Goal: Information Seeking & Learning: Find specific fact

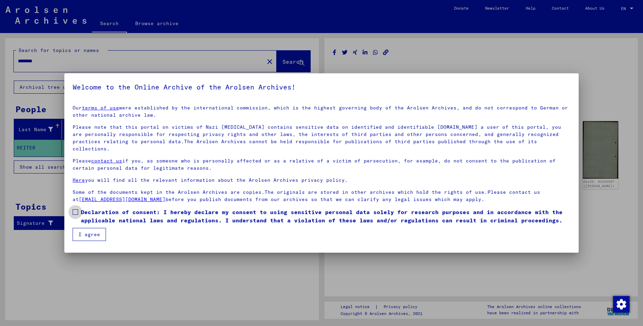
click at [74, 209] on span at bounding box center [76, 212] width 6 height 6
click at [87, 228] on button "I agree" at bounding box center [89, 234] width 33 height 13
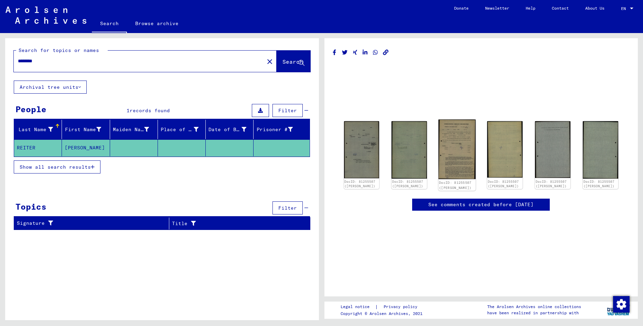
click at [454, 151] on img at bounding box center [457, 149] width 37 height 60
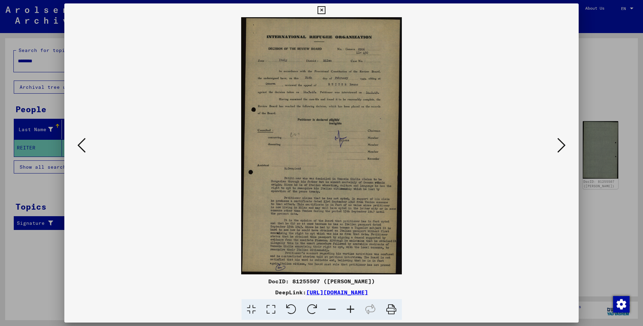
click at [360, 314] on icon at bounding box center [370, 309] width 21 height 21
click at [353, 309] on icon at bounding box center [350, 309] width 19 height 21
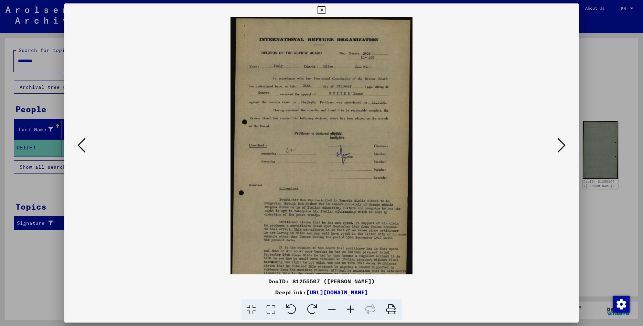
click at [353, 309] on icon at bounding box center [350, 309] width 19 height 21
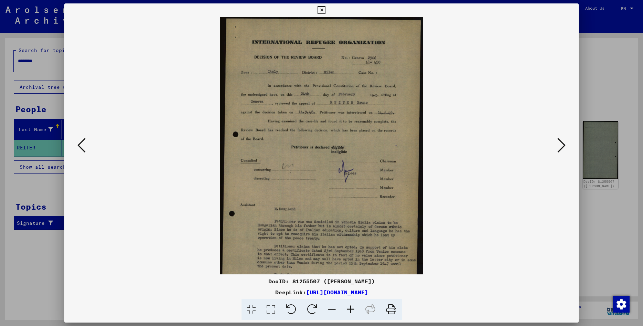
click at [353, 309] on icon at bounding box center [350, 309] width 19 height 21
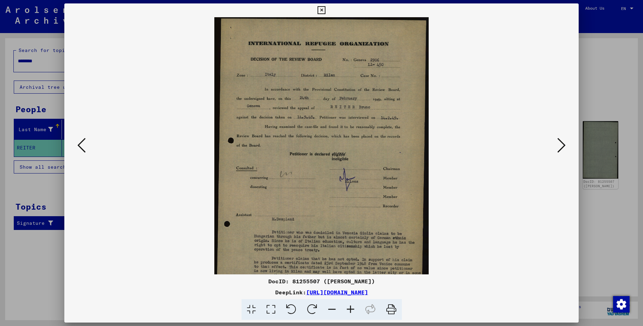
click at [353, 309] on icon at bounding box center [350, 309] width 19 height 21
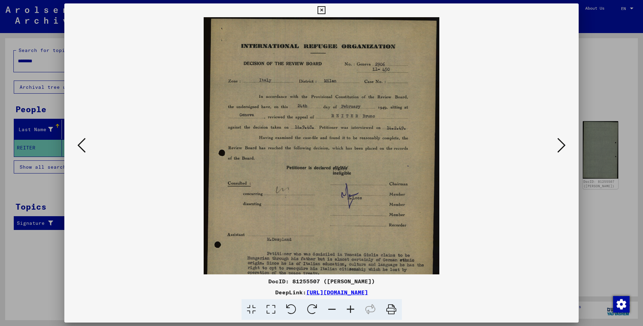
click at [353, 309] on icon at bounding box center [350, 309] width 19 height 21
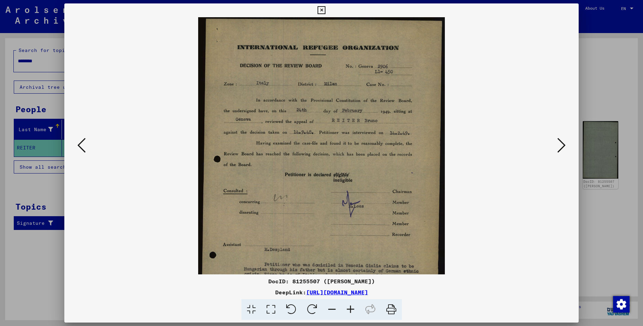
click at [353, 309] on icon at bounding box center [350, 309] width 19 height 21
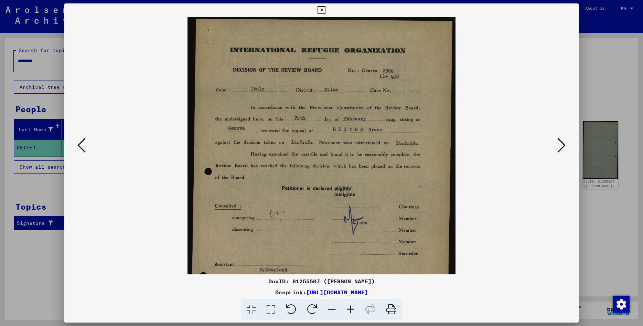
click at [353, 309] on icon at bounding box center [350, 309] width 19 height 21
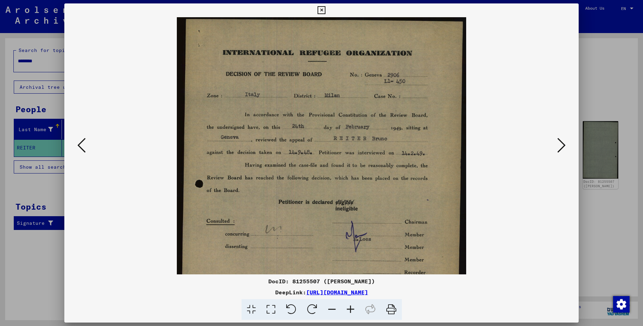
click at [353, 309] on icon at bounding box center [350, 309] width 19 height 21
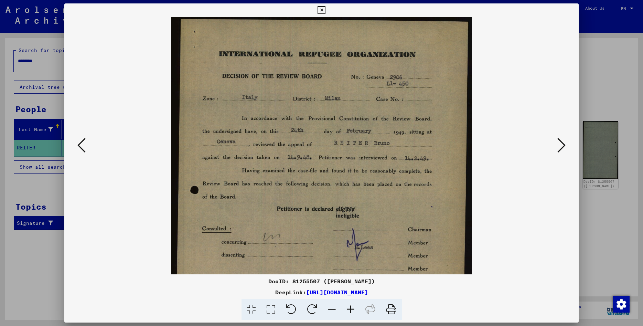
click at [353, 309] on icon at bounding box center [350, 309] width 19 height 21
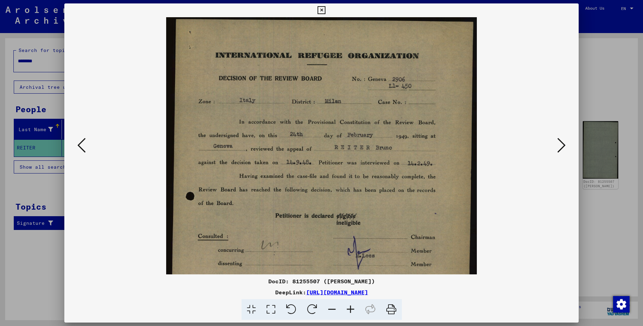
click at [353, 309] on icon at bounding box center [350, 309] width 19 height 21
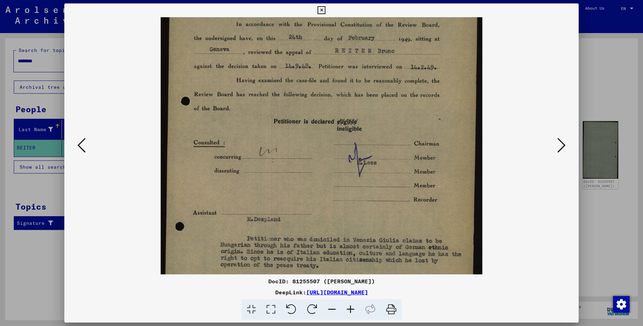
drag, startPoint x: 265, startPoint y: 209, endPoint x: 283, endPoint y: 104, distance: 106.5
click at [283, 104] on img at bounding box center [322, 173] width 322 height 515
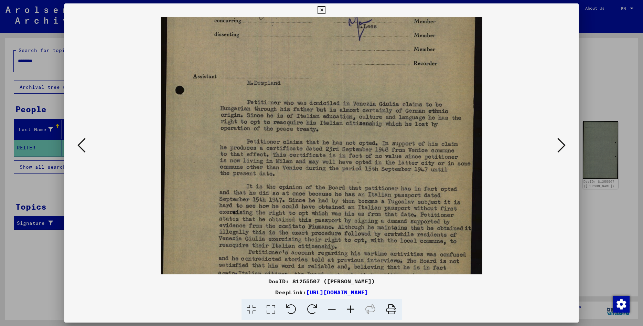
drag, startPoint x: 270, startPoint y: 167, endPoint x: 284, endPoint y: 32, distance: 135.0
click at [284, 32] on img at bounding box center [322, 37] width 322 height 515
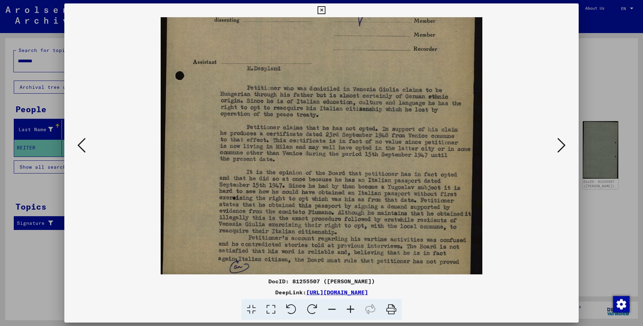
scroll to position [258, 0]
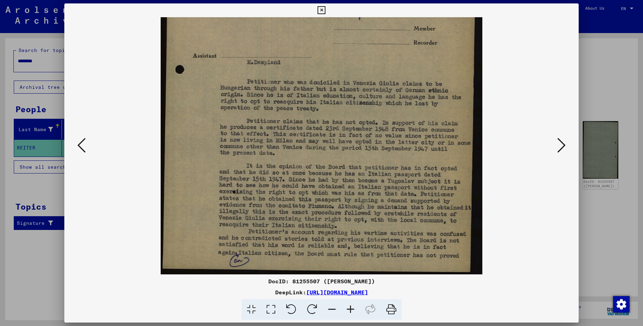
drag, startPoint x: 240, startPoint y: 161, endPoint x: 236, endPoint y: 135, distance: 26.0
click at [236, 135] on img at bounding box center [322, 16] width 322 height 515
click at [549, 147] on div at bounding box center [322, 145] width 468 height 257
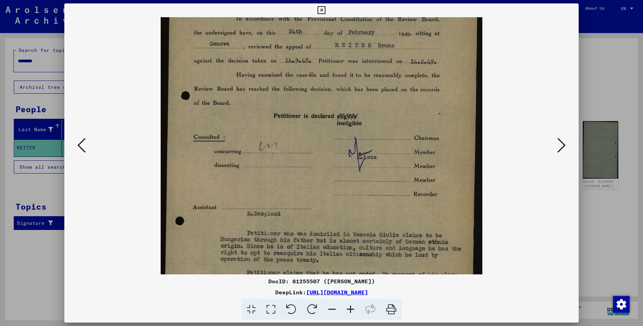
scroll to position [91, 0]
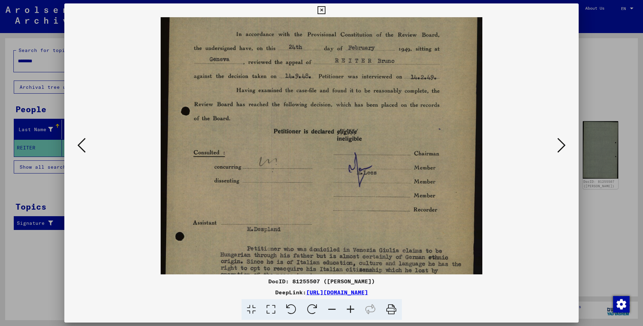
drag, startPoint x: 252, startPoint y: 71, endPoint x: 261, endPoint y: 237, distance: 167.1
click at [261, 237] on img at bounding box center [322, 183] width 322 height 515
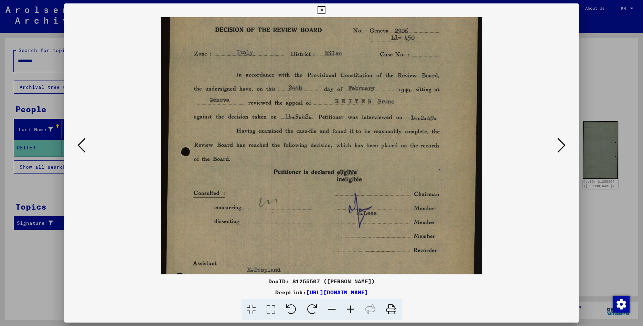
scroll to position [35, 0]
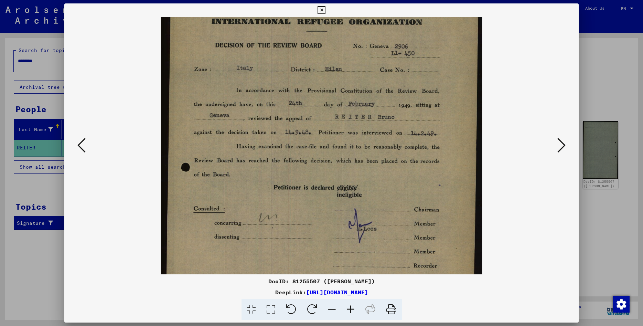
drag, startPoint x: 306, startPoint y: 147, endPoint x: 305, endPoint y: 203, distance: 56.1
click at [305, 203] on img at bounding box center [322, 239] width 322 height 515
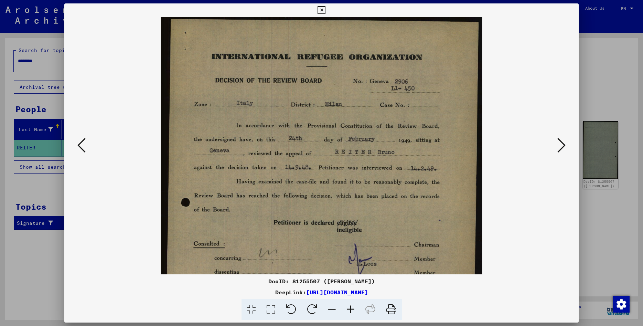
drag, startPoint x: 339, startPoint y: 94, endPoint x: 330, endPoint y: 158, distance: 64.6
click at [330, 158] on img at bounding box center [322, 274] width 322 height 515
click at [559, 146] on icon at bounding box center [561, 145] width 8 height 17
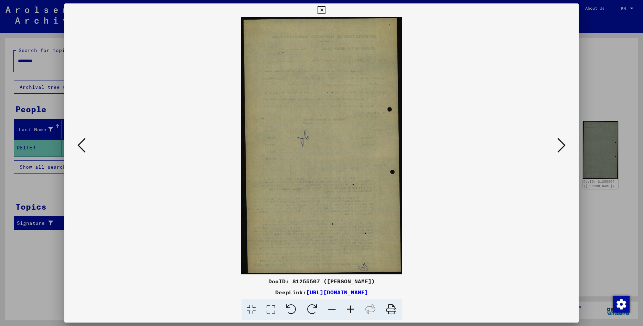
click at [559, 146] on icon at bounding box center [561, 145] width 8 height 17
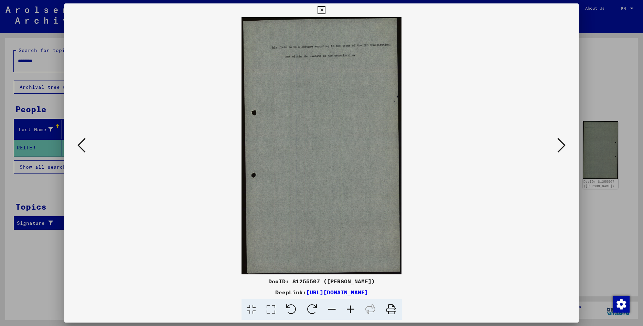
click at [559, 146] on icon at bounding box center [561, 145] width 8 height 17
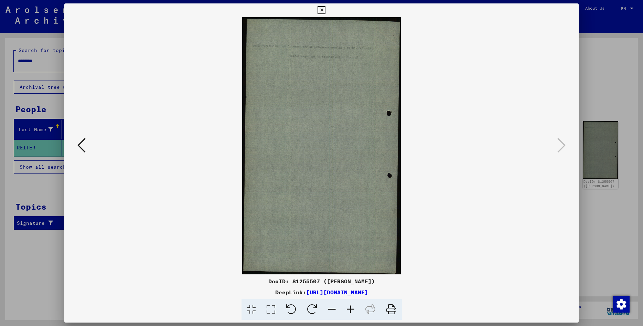
click at [84, 146] on icon at bounding box center [81, 145] width 8 height 17
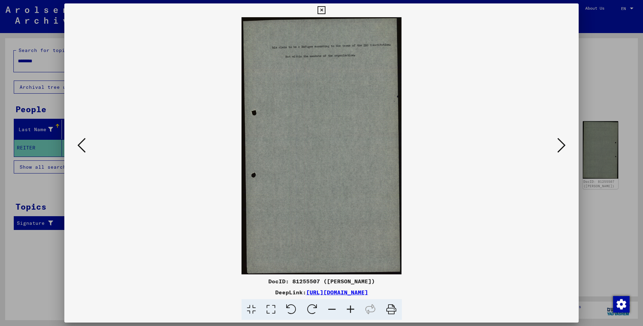
click at [84, 146] on icon at bounding box center [81, 145] width 8 height 17
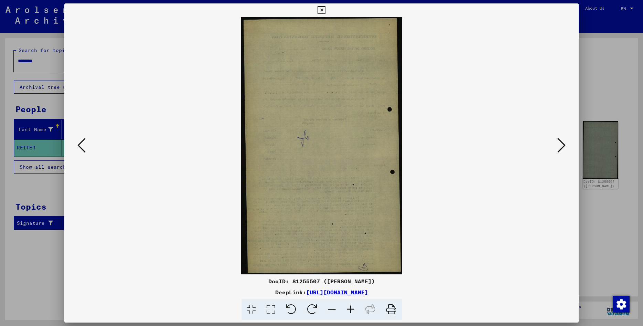
click at [84, 146] on icon at bounding box center [81, 145] width 8 height 17
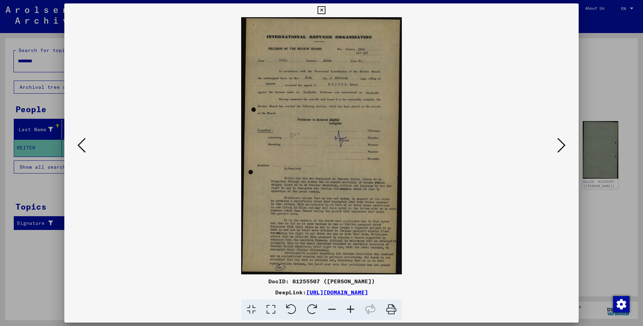
click at [84, 146] on icon at bounding box center [81, 145] width 8 height 17
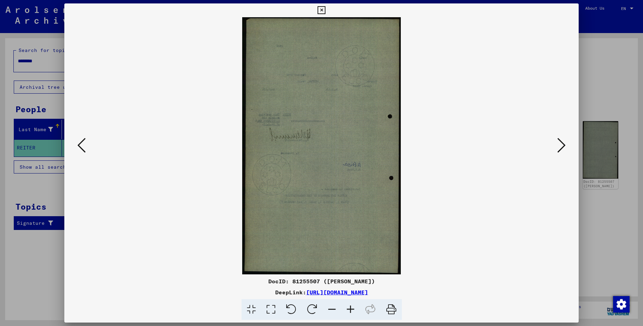
click at [84, 146] on icon at bounding box center [81, 145] width 8 height 17
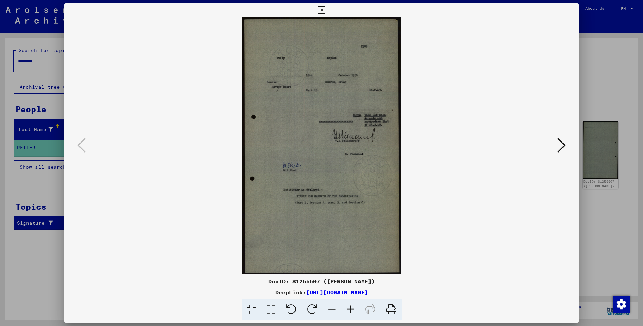
click at [351, 309] on icon at bounding box center [350, 309] width 19 height 21
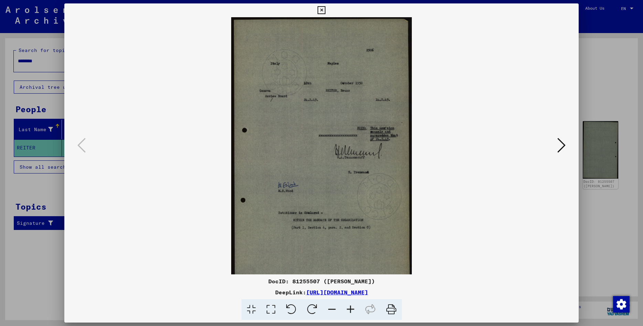
click at [351, 309] on icon at bounding box center [350, 309] width 19 height 21
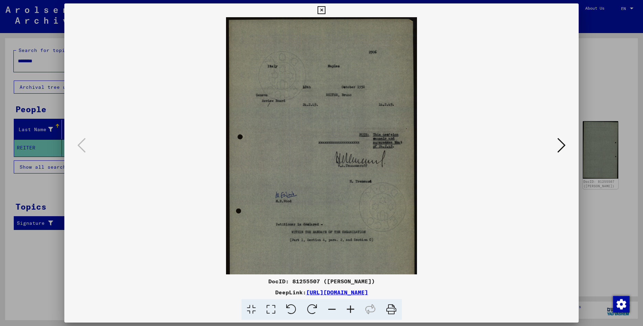
click at [351, 309] on icon at bounding box center [350, 309] width 19 height 21
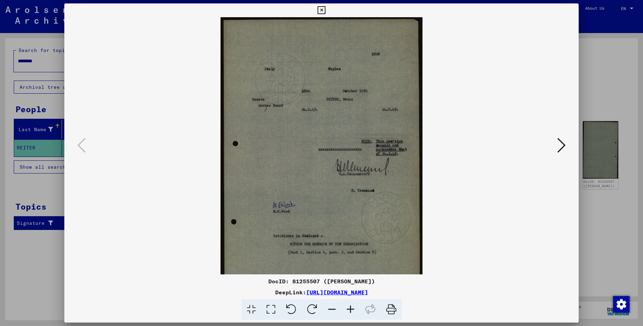
click at [351, 309] on icon at bounding box center [350, 309] width 19 height 21
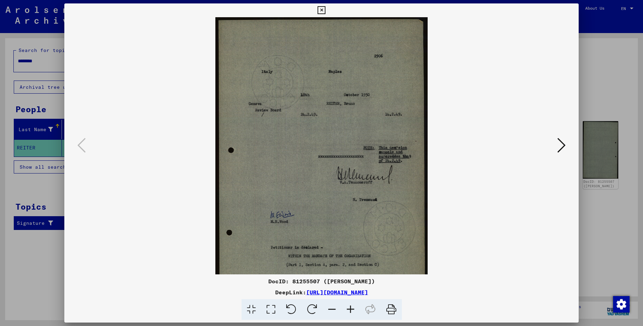
click at [351, 309] on icon at bounding box center [350, 309] width 19 height 21
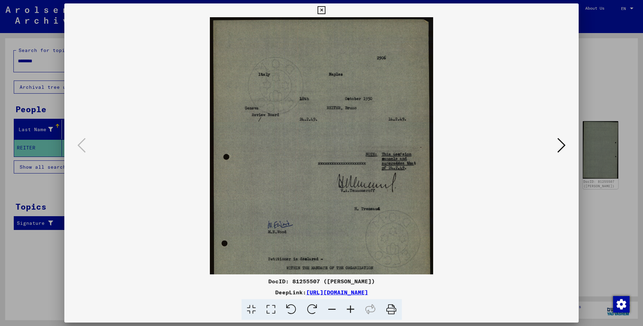
click at [351, 309] on icon at bounding box center [350, 309] width 19 height 21
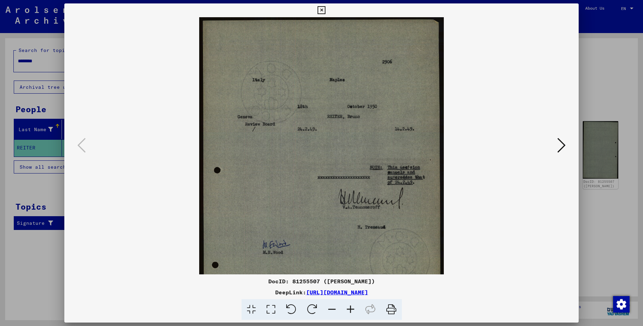
click at [351, 309] on icon at bounding box center [350, 309] width 19 height 21
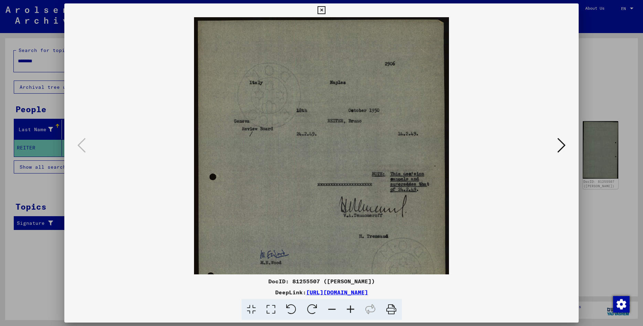
click at [351, 309] on icon at bounding box center [350, 309] width 19 height 21
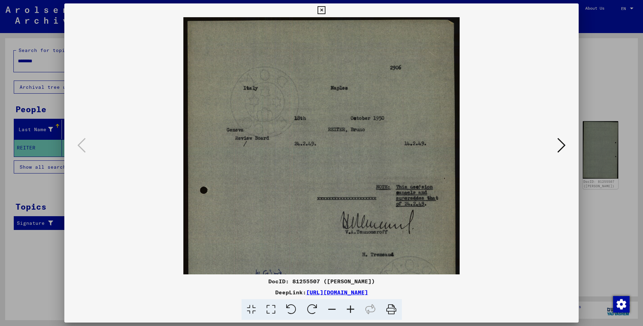
click at [351, 309] on icon at bounding box center [350, 309] width 19 height 21
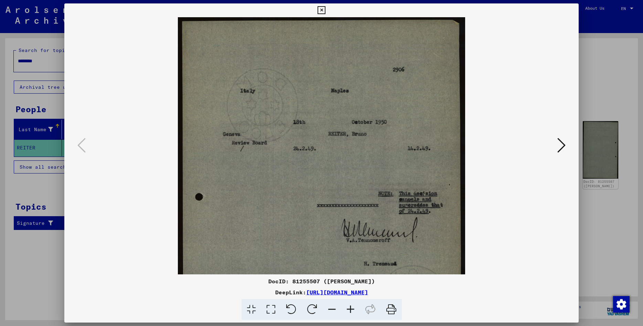
click at [351, 309] on icon at bounding box center [350, 309] width 19 height 21
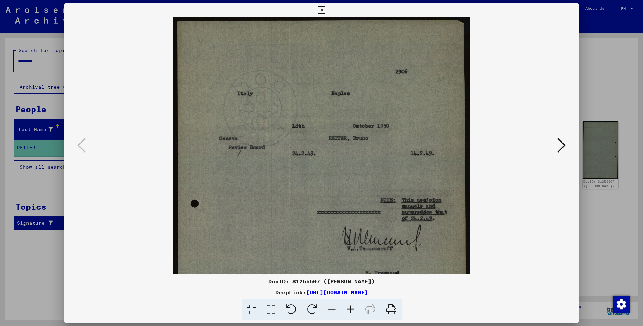
click at [351, 309] on icon at bounding box center [350, 309] width 19 height 21
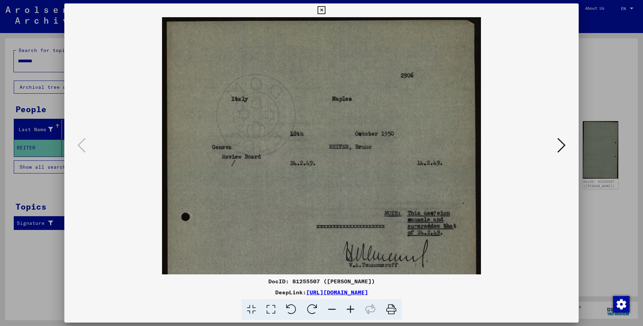
click at [351, 309] on icon at bounding box center [350, 309] width 19 height 21
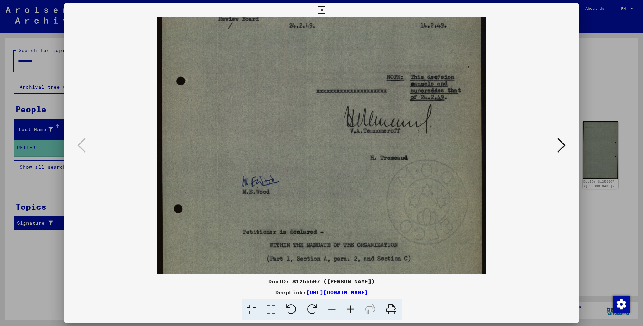
drag, startPoint x: 296, startPoint y: 229, endPoint x: 284, endPoint y: 86, distance: 143.0
click at [284, 86] on img at bounding box center [322, 141] width 330 height 532
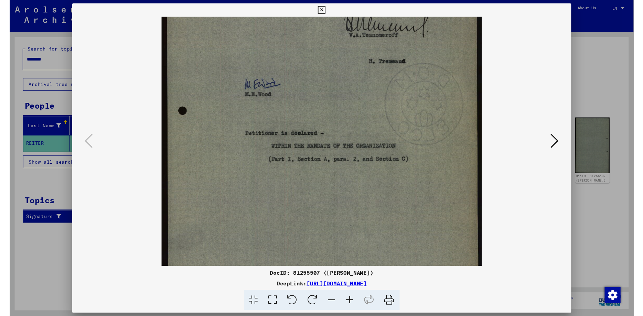
scroll to position [246, 0]
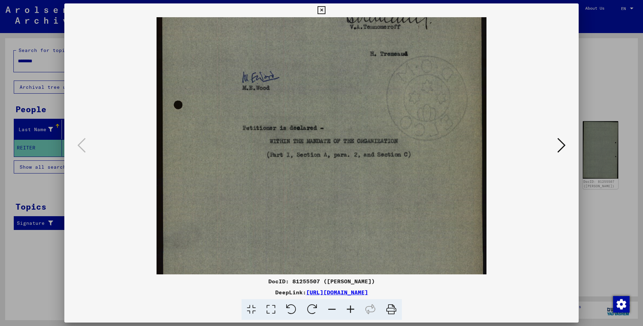
drag, startPoint x: 270, startPoint y: 182, endPoint x: 272, endPoint y: 78, distance: 104.0
click at [272, 78] on img at bounding box center [322, 37] width 330 height 532
click at [326, 9] on icon at bounding box center [322, 10] width 8 height 8
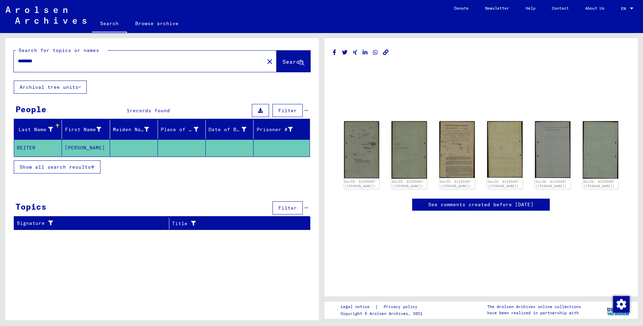
drag, startPoint x: 59, startPoint y: 62, endPoint x: -18, endPoint y: 62, distance: 76.1
click at [18, 62] on input "********" at bounding box center [139, 60] width 242 height 7
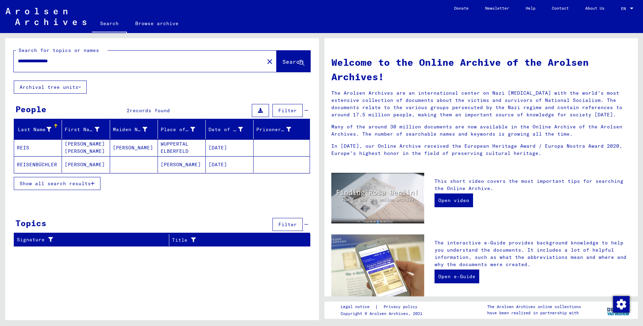
drag, startPoint x: 80, startPoint y: 62, endPoint x: 43, endPoint y: 63, distance: 37.2
click at [43, 63] on input "**********" at bounding box center [137, 60] width 238 height 7
type input "**********"
